Goal: Book appointment/travel/reservation

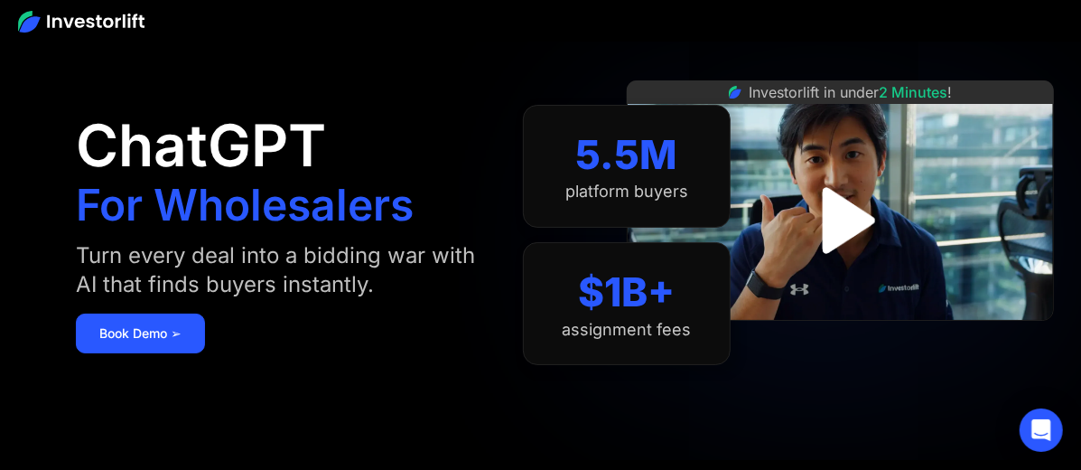
click at [853, 228] on img "open lightbox" at bounding box center [841, 221] width 120 height 120
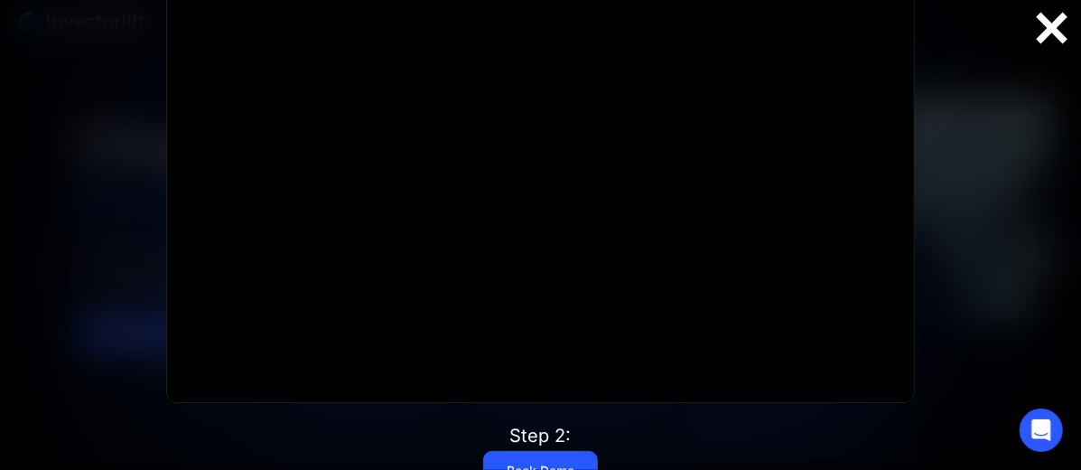
click at [1053, 30] on div at bounding box center [1053, 28] width 58 height 38
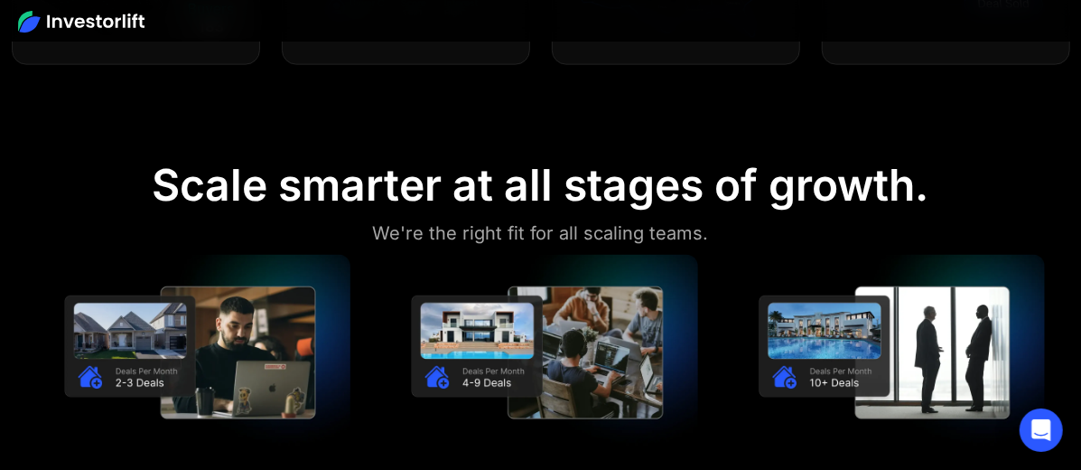
scroll to position [1371, 0]
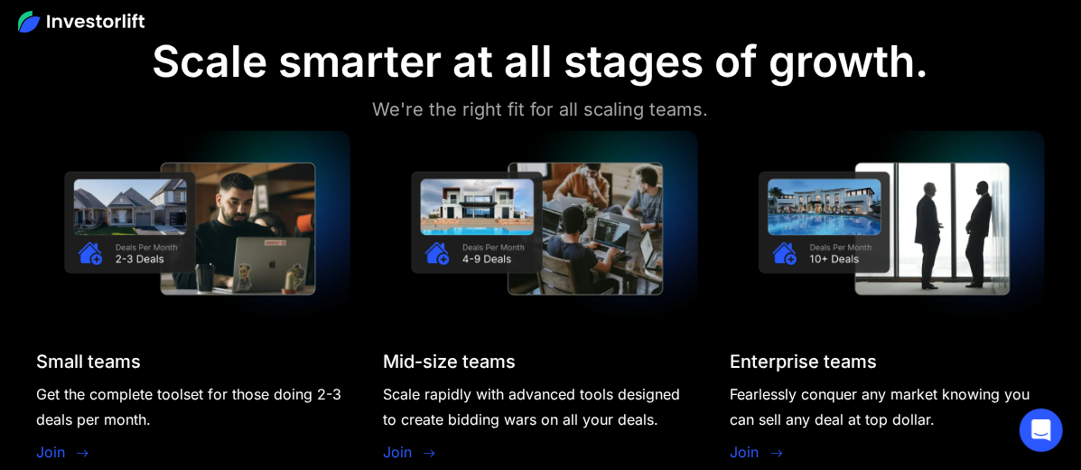
click at [57, 450] on link "Join" at bounding box center [50, 453] width 29 height 22
